Goal: Task Accomplishment & Management: Use online tool/utility

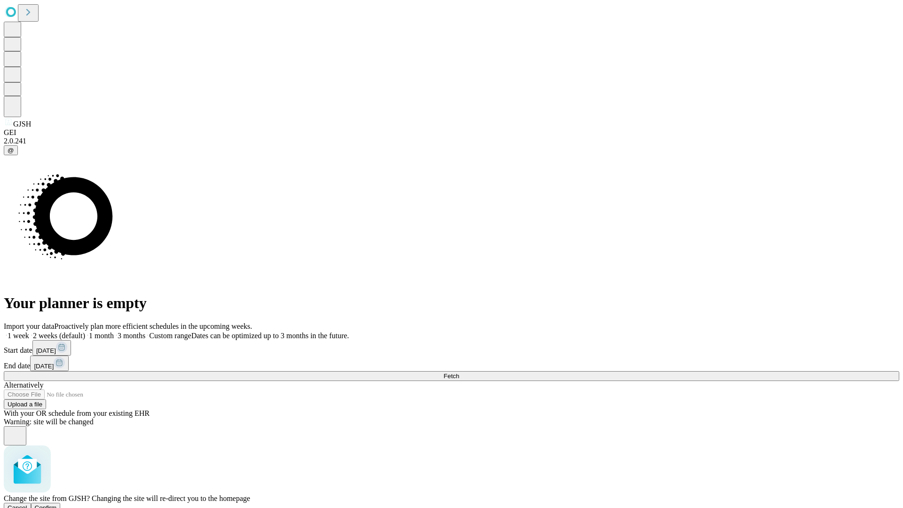
click at [57, 504] on span "Confirm" at bounding box center [46, 507] width 22 height 7
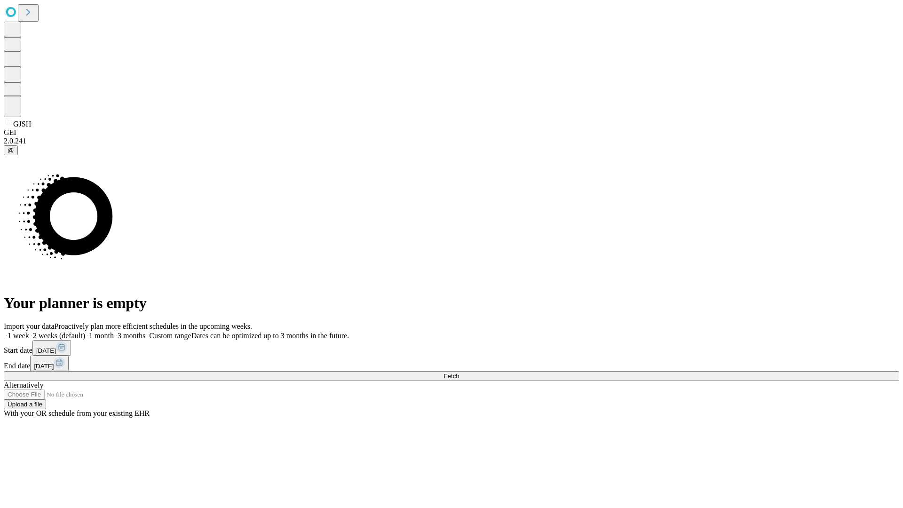
click at [114, 331] on label "1 month" at bounding box center [99, 335] width 29 height 8
click at [459, 372] on span "Fetch" at bounding box center [451, 375] width 16 height 7
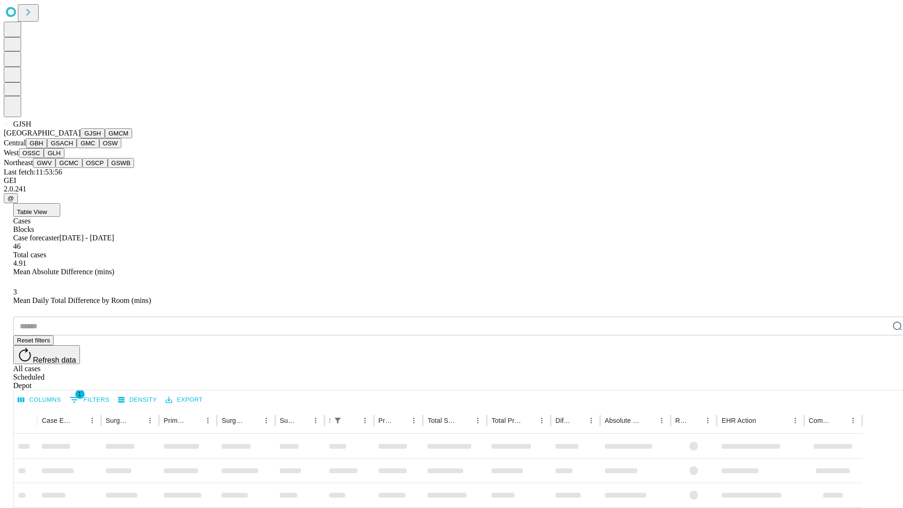
click at [105, 138] on button "GMCM" at bounding box center [118, 133] width 27 height 10
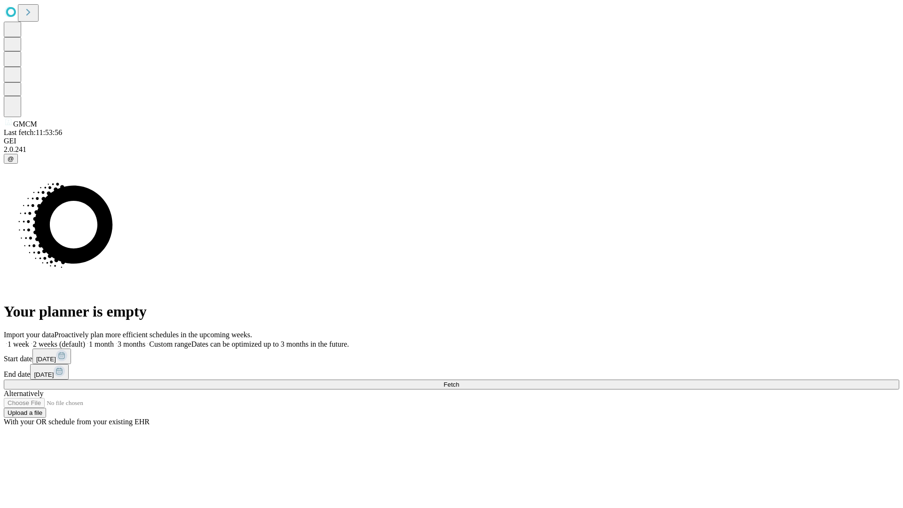
click at [459, 381] on span "Fetch" at bounding box center [451, 384] width 16 height 7
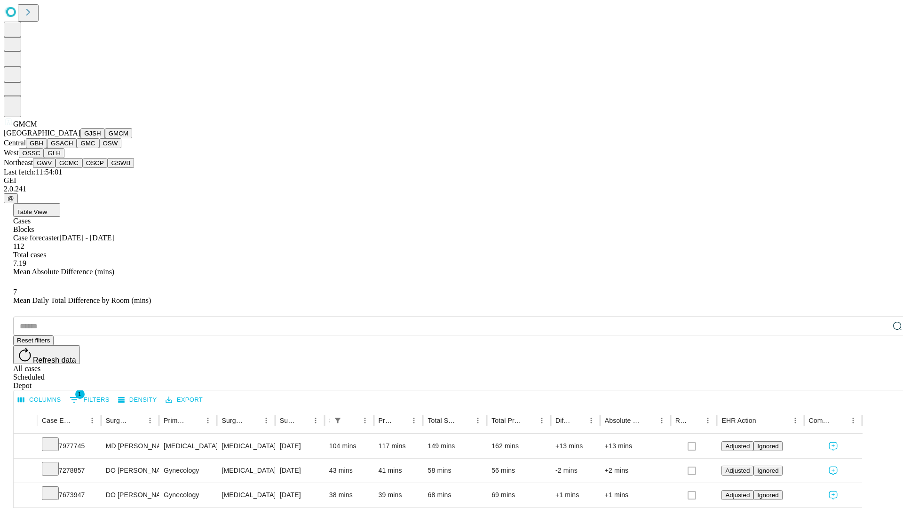
click at [47, 148] on button "GBH" at bounding box center [36, 143] width 21 height 10
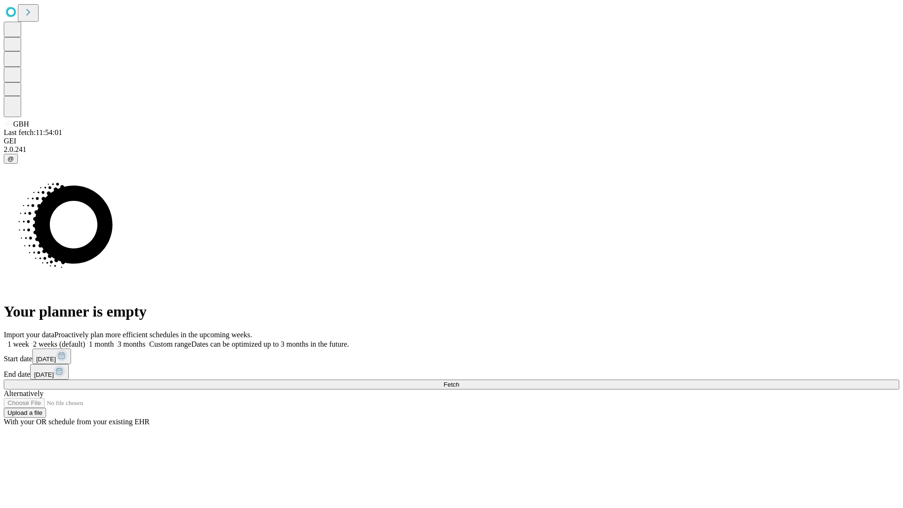
click at [114, 340] on label "1 month" at bounding box center [99, 344] width 29 height 8
click at [459, 381] on span "Fetch" at bounding box center [451, 384] width 16 height 7
click at [114, 340] on label "1 month" at bounding box center [99, 344] width 29 height 8
click at [459, 381] on span "Fetch" at bounding box center [451, 384] width 16 height 7
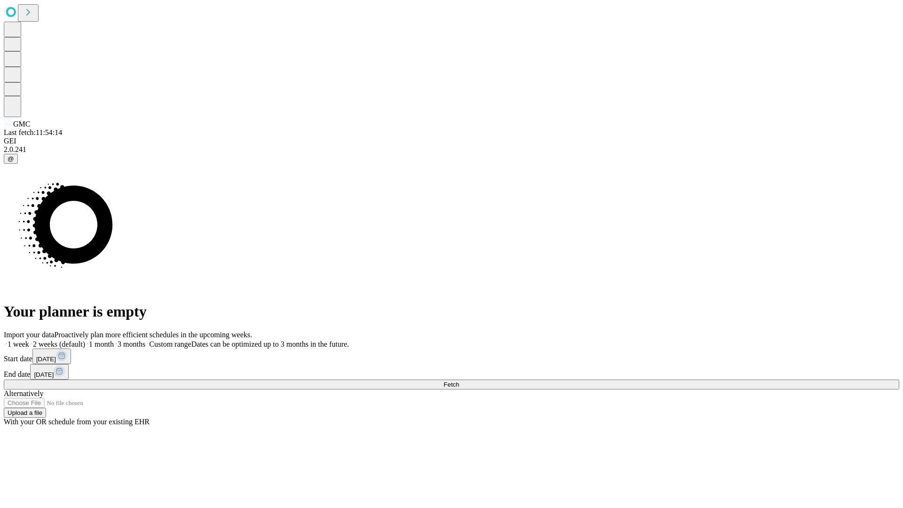
click at [114, 340] on label "1 month" at bounding box center [99, 344] width 29 height 8
click at [459, 381] on span "Fetch" at bounding box center [451, 384] width 16 height 7
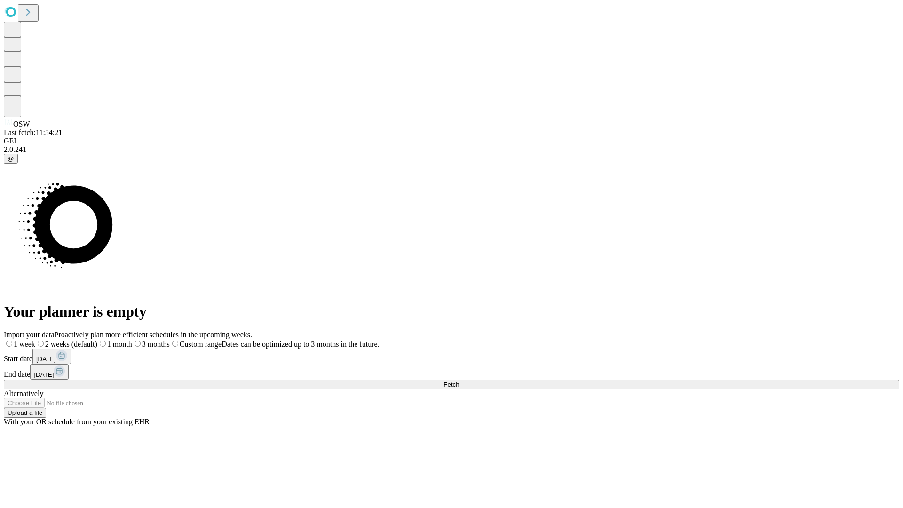
click at [459, 381] on span "Fetch" at bounding box center [451, 384] width 16 height 7
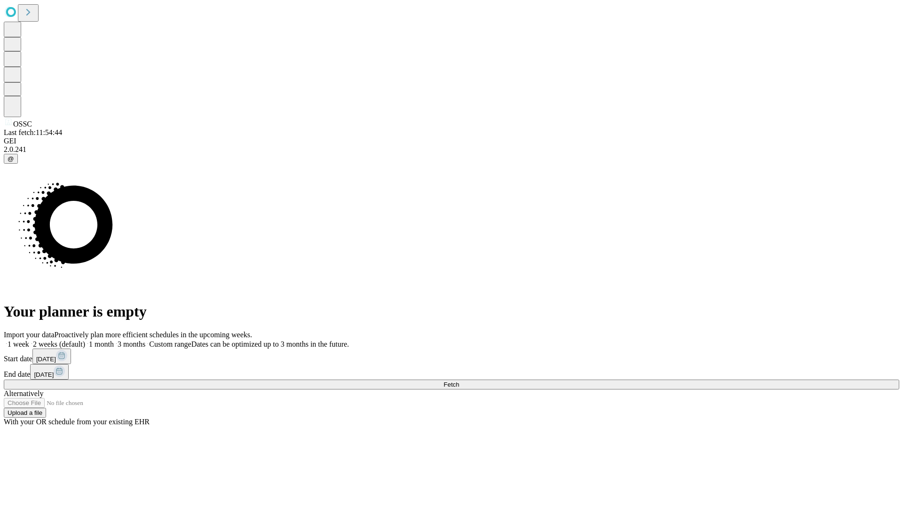
click at [114, 340] on label "1 month" at bounding box center [99, 344] width 29 height 8
click at [459, 381] on span "Fetch" at bounding box center [451, 384] width 16 height 7
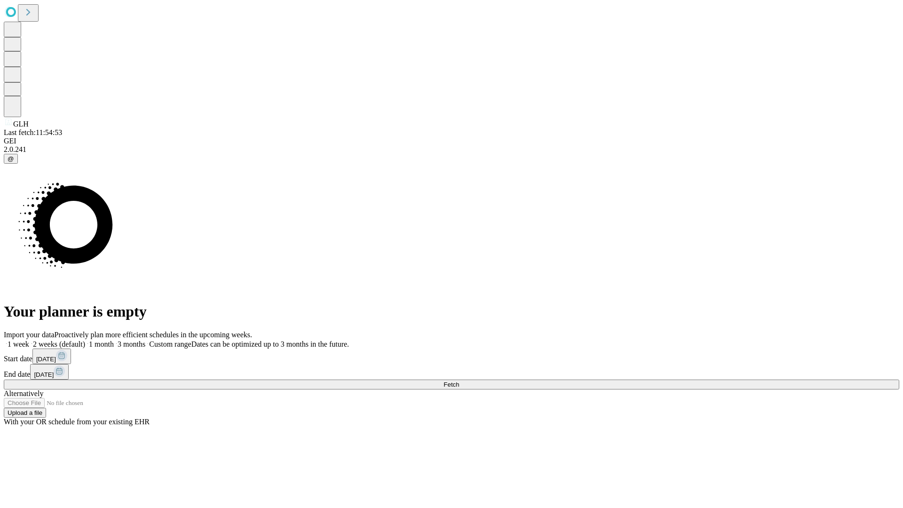
click at [114, 340] on label "1 month" at bounding box center [99, 344] width 29 height 8
click at [459, 381] on span "Fetch" at bounding box center [451, 384] width 16 height 7
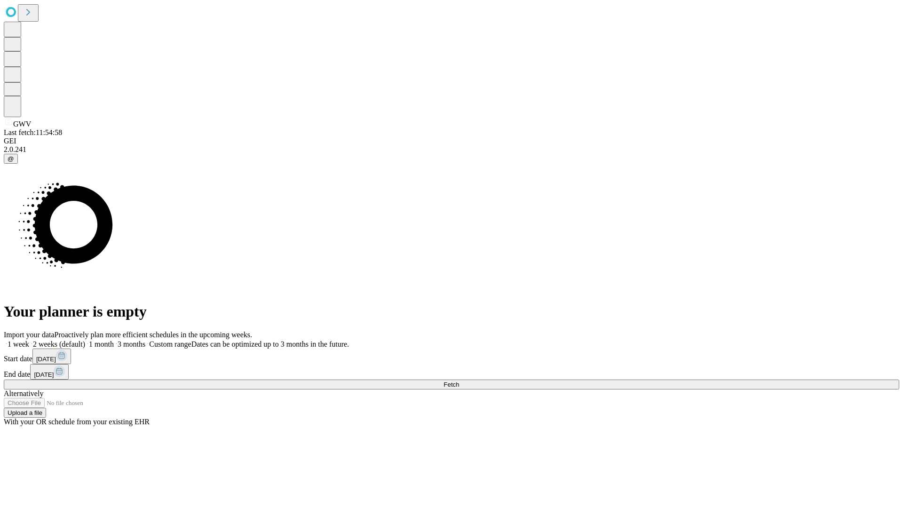
click at [114, 340] on label "1 month" at bounding box center [99, 344] width 29 height 8
click at [459, 381] on span "Fetch" at bounding box center [451, 384] width 16 height 7
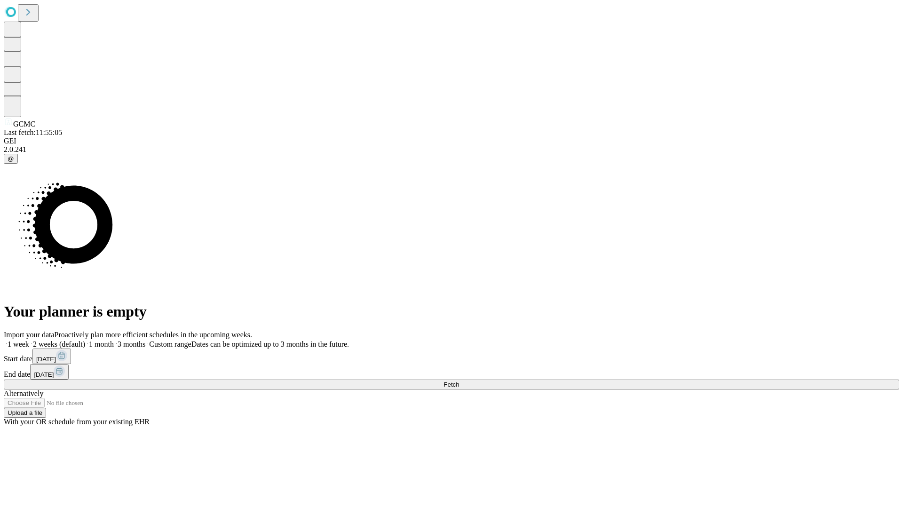
click at [114, 340] on label "1 month" at bounding box center [99, 344] width 29 height 8
click at [459, 381] on span "Fetch" at bounding box center [451, 384] width 16 height 7
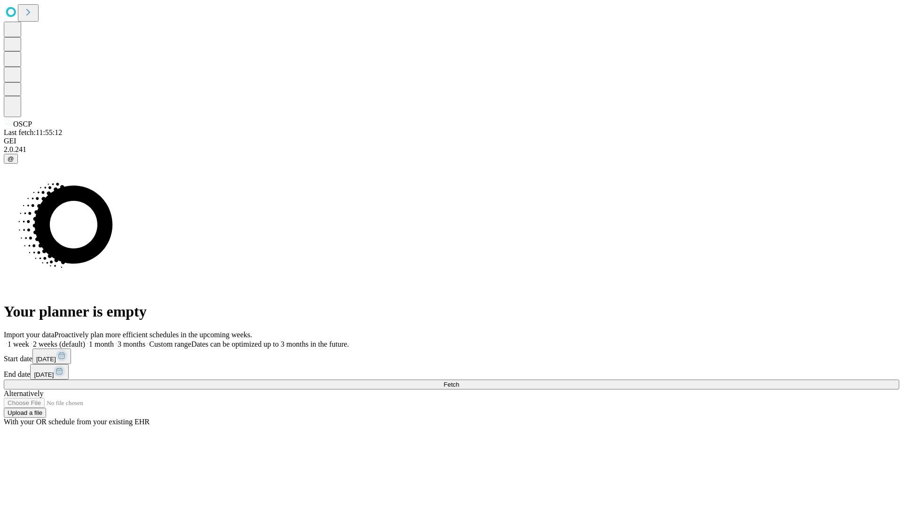
click at [114, 340] on label "1 month" at bounding box center [99, 344] width 29 height 8
click at [459, 381] on span "Fetch" at bounding box center [451, 384] width 16 height 7
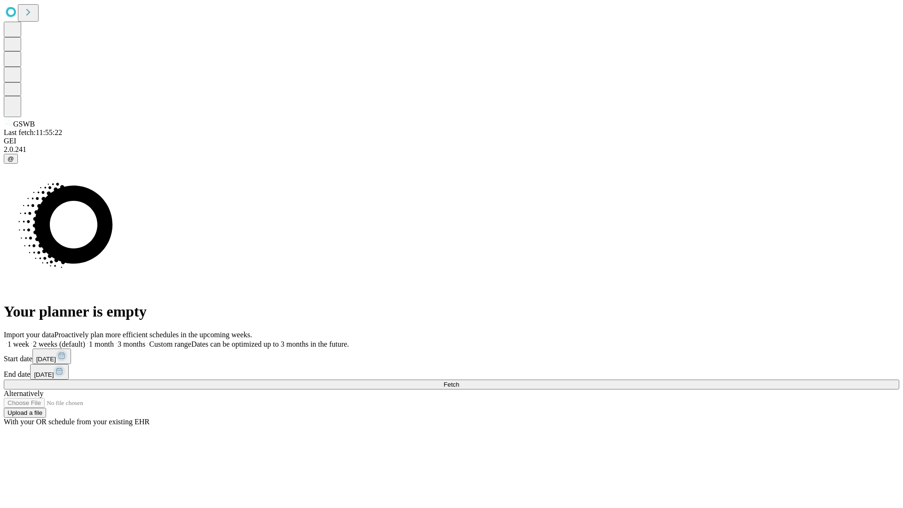
click at [114, 340] on label "1 month" at bounding box center [99, 344] width 29 height 8
click at [459, 381] on span "Fetch" at bounding box center [451, 384] width 16 height 7
